Goal: Task Accomplishment & Management: Complete application form

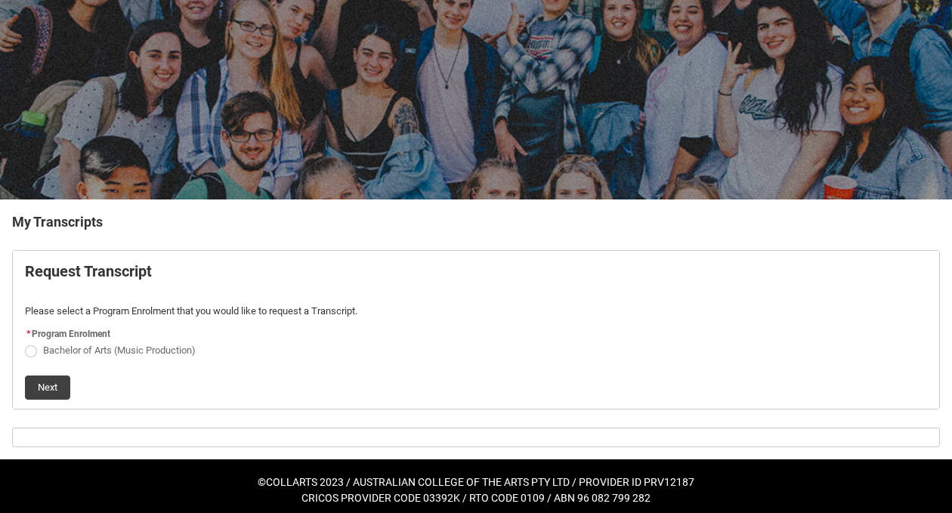
scroll to position [109, 0]
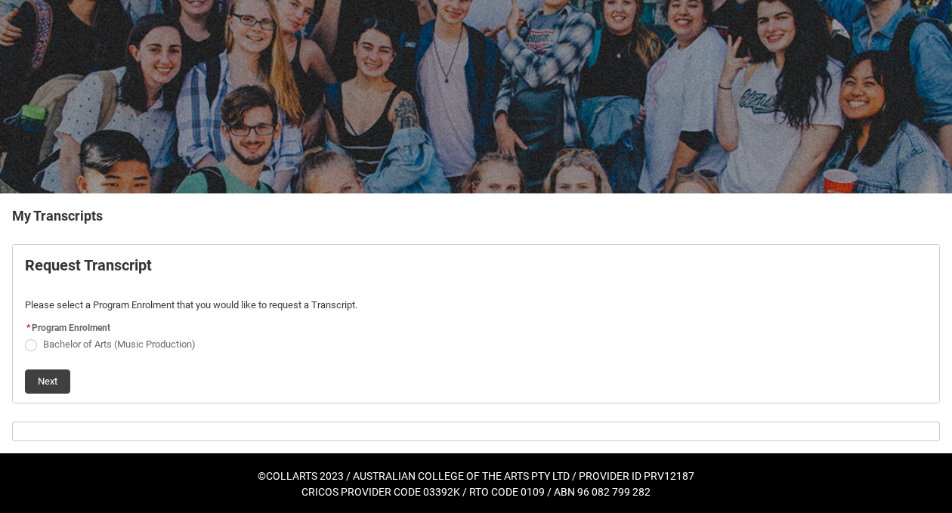
click at [30, 339] on span "Request_Student_Transcript flow" at bounding box center [31, 345] width 12 height 12
click at [25, 336] on input "Bachelor of Arts (Music Production)" at bounding box center [24, 335] width 1 height 1
radio input "true"
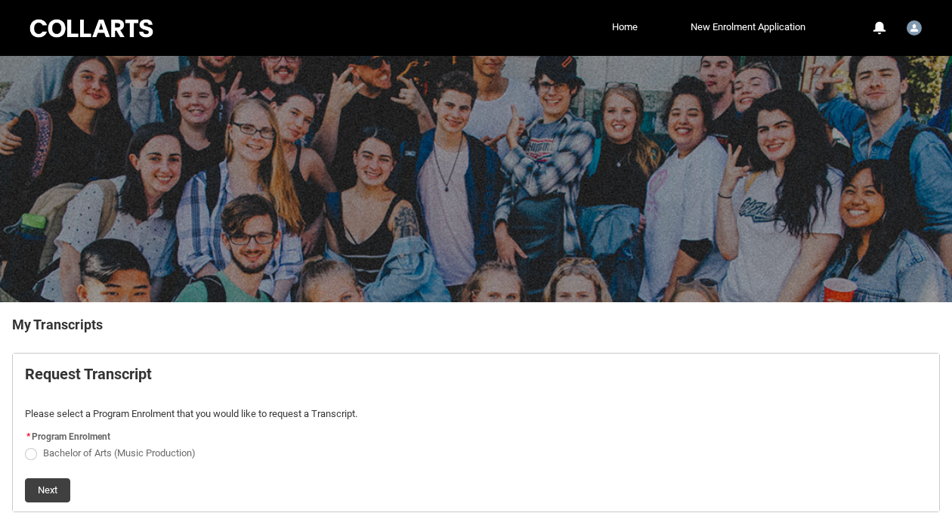
scroll to position [109, 0]
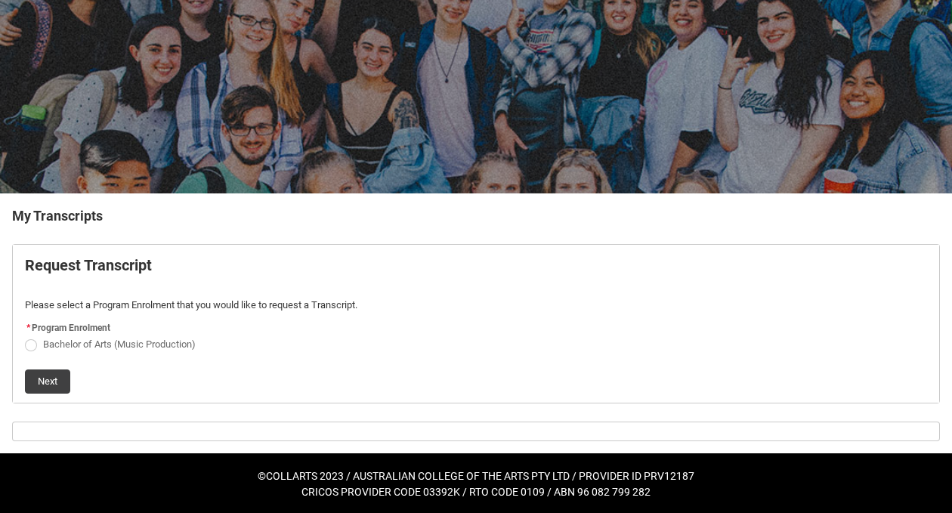
click at [32, 339] on span "Request_Student_Transcript flow" at bounding box center [31, 345] width 12 height 12
click at [25, 336] on input "Bachelor of Arts (Music Production)" at bounding box center [24, 335] width 1 height 1
radio input "true"
click at [55, 377] on button "Next" at bounding box center [47, 381] width 45 height 24
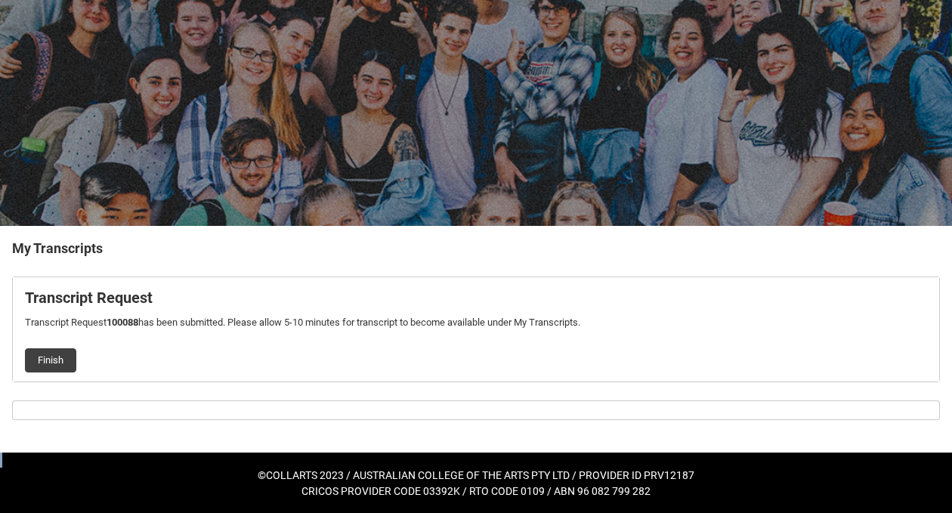
drag, startPoint x: 57, startPoint y: 349, endPoint x: 239, endPoint y: 381, distance: 184.8
click at [239, 381] on div "My Transcripts Transcript Request Transcript Request 100088 has been submitted.…" at bounding box center [476, 329] width 928 height 182
click at [49, 348] on button "Finish" at bounding box center [50, 360] width 51 height 24
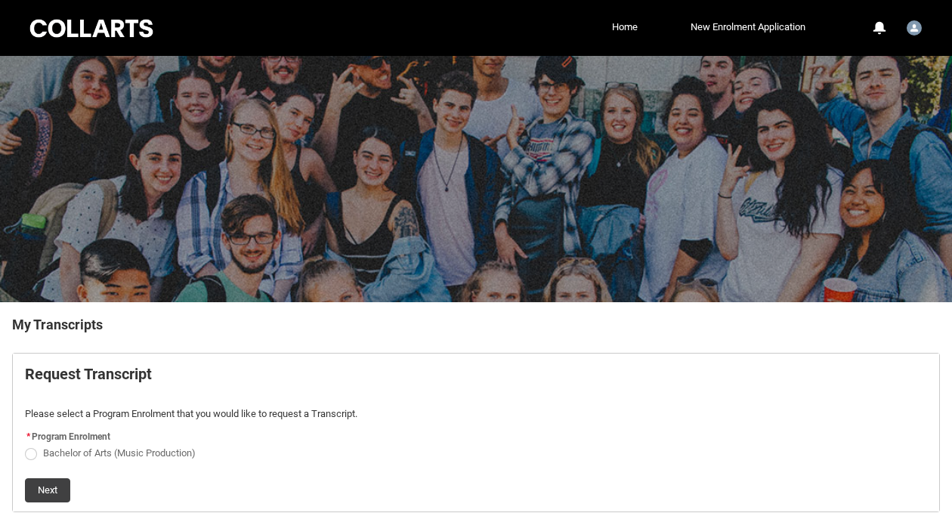
scroll to position [171, 0]
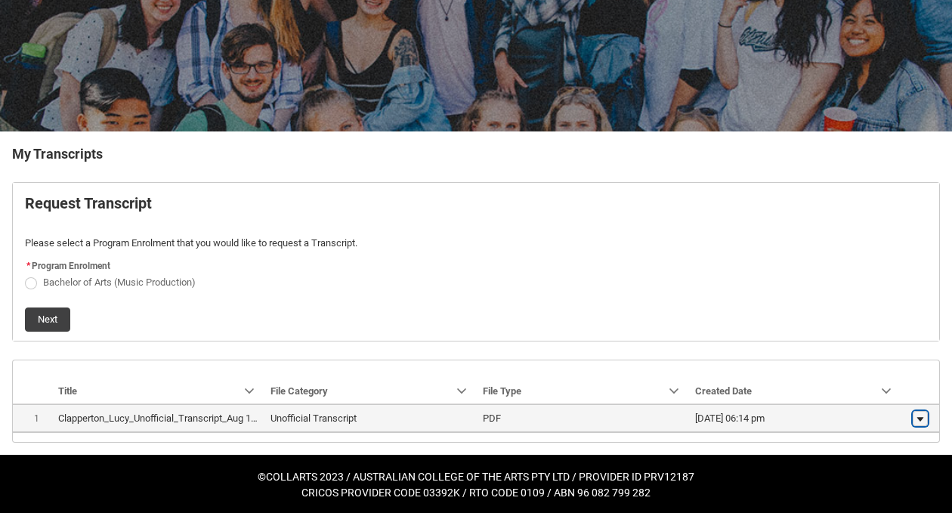
click at [922, 419] on lightning-primitive-icon "button" at bounding box center [920, 418] width 9 height 11
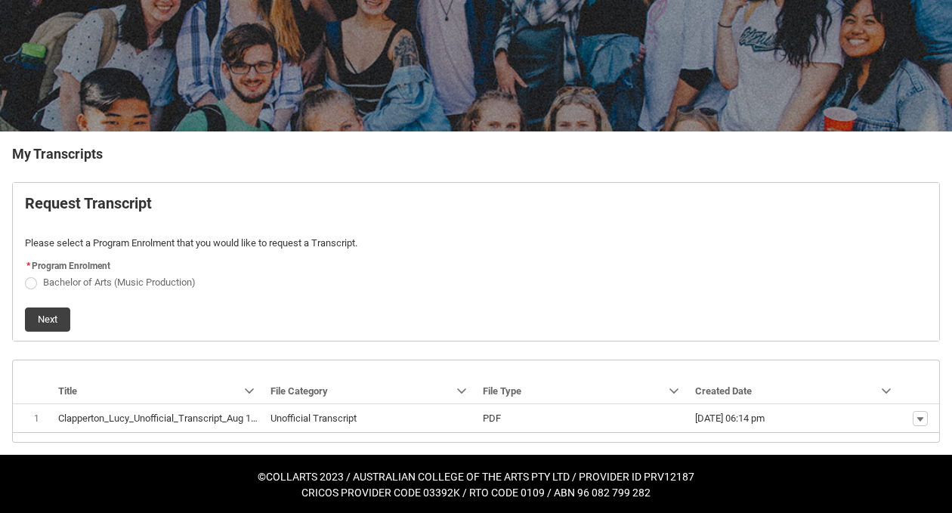
click at [918, 360] on div at bounding box center [476, 364] width 926 height 9
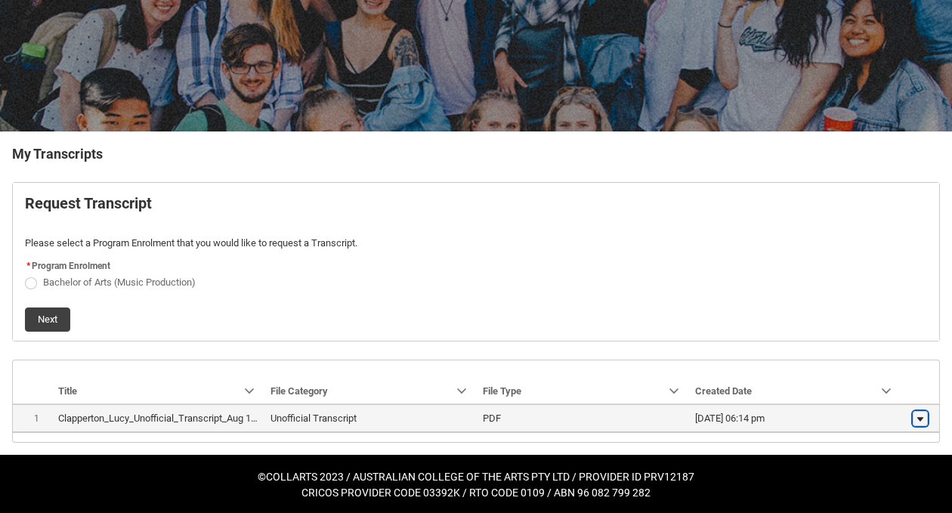
click at [918, 421] on lightning-primitive-icon "button" at bounding box center [920, 418] width 9 height 11
click at [869, 410] on span "Download" at bounding box center [885, 413] width 42 height 14
